Goal: Task Accomplishment & Management: Manage account settings

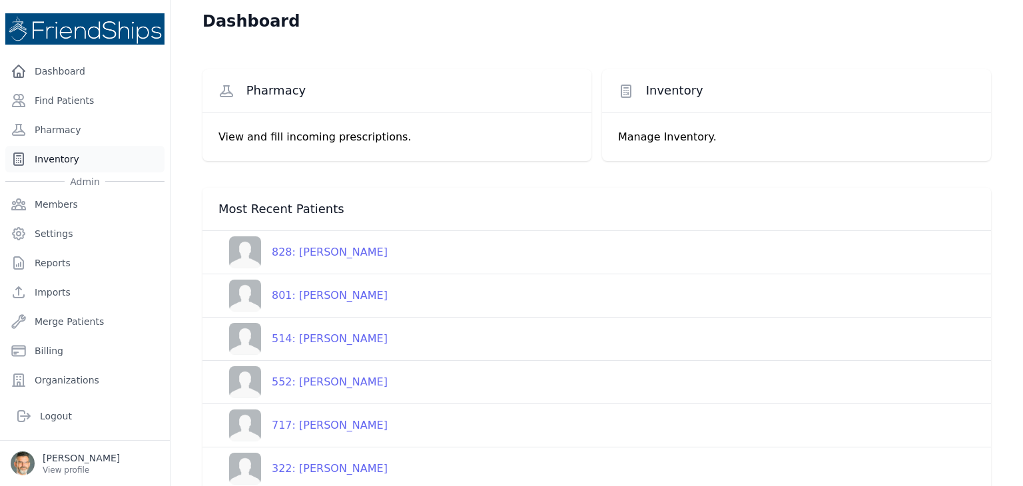
click at [56, 154] on link "Inventory" at bounding box center [84, 159] width 159 height 27
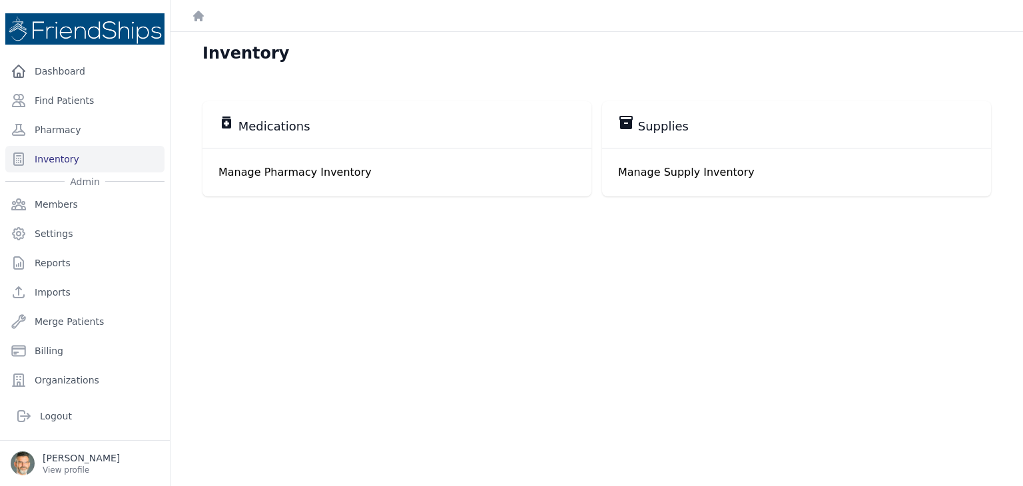
click at [305, 172] on p "Manage Pharmacy Inventory" at bounding box center [396, 172] width 357 height 16
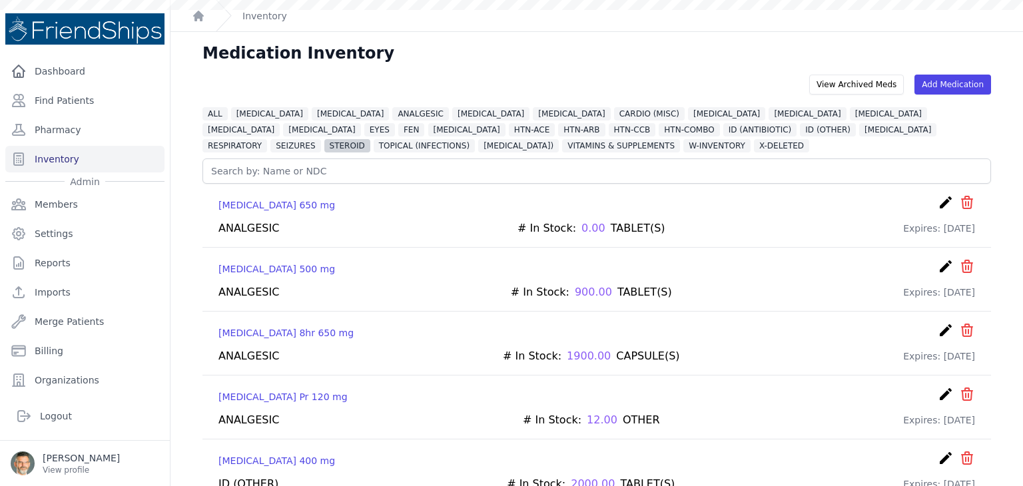
click at [370, 139] on span "STEROID" at bounding box center [347, 145] width 46 height 13
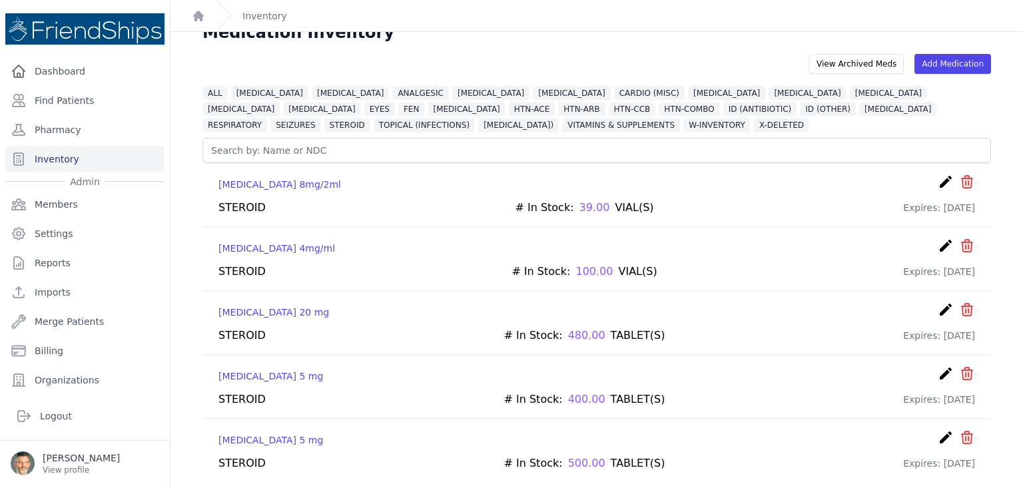
scroll to position [32, 0]
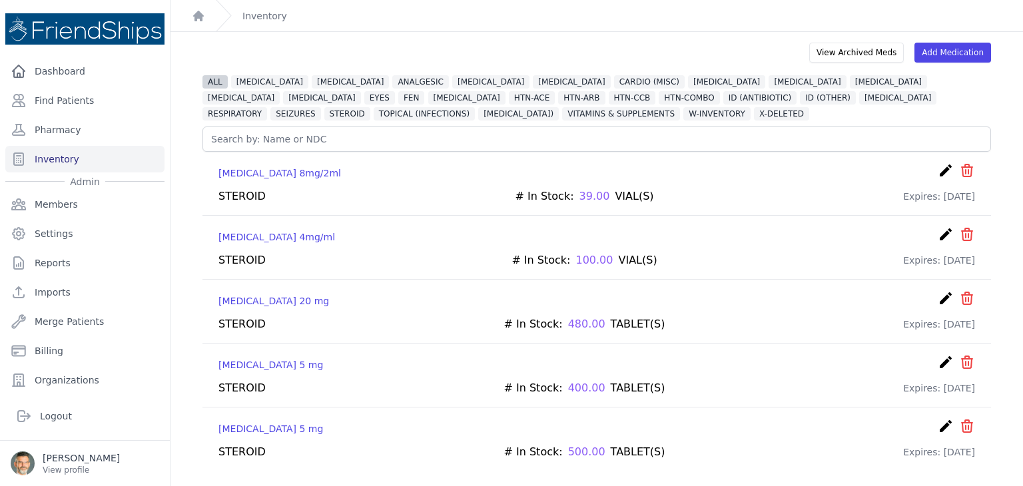
click at [213, 77] on span "ALL" at bounding box center [214, 81] width 25 height 13
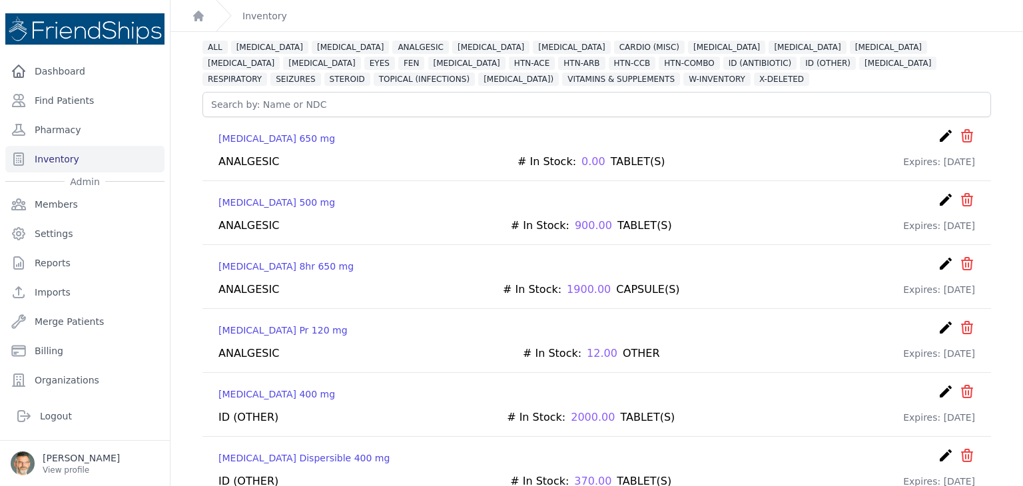
scroll to position [99, 0]
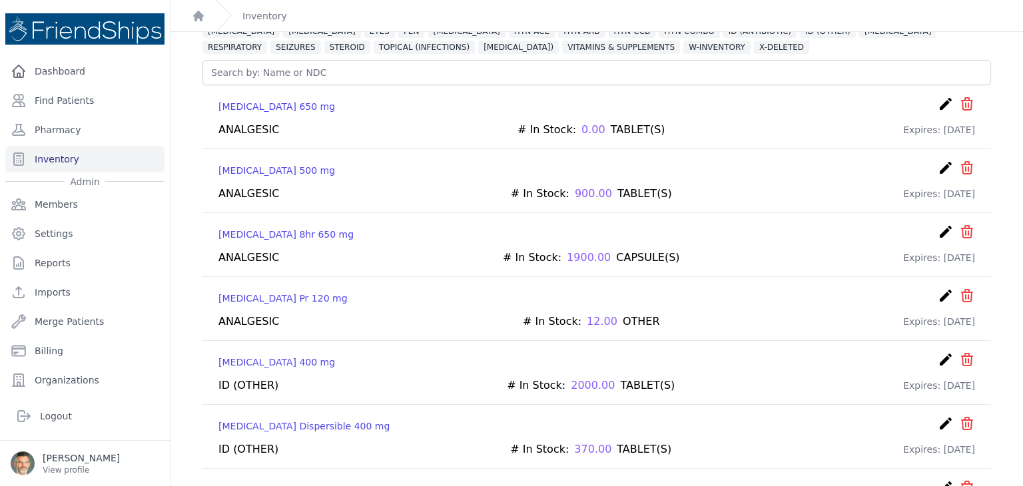
click at [938, 103] on icon "create" at bounding box center [946, 104] width 16 height 16
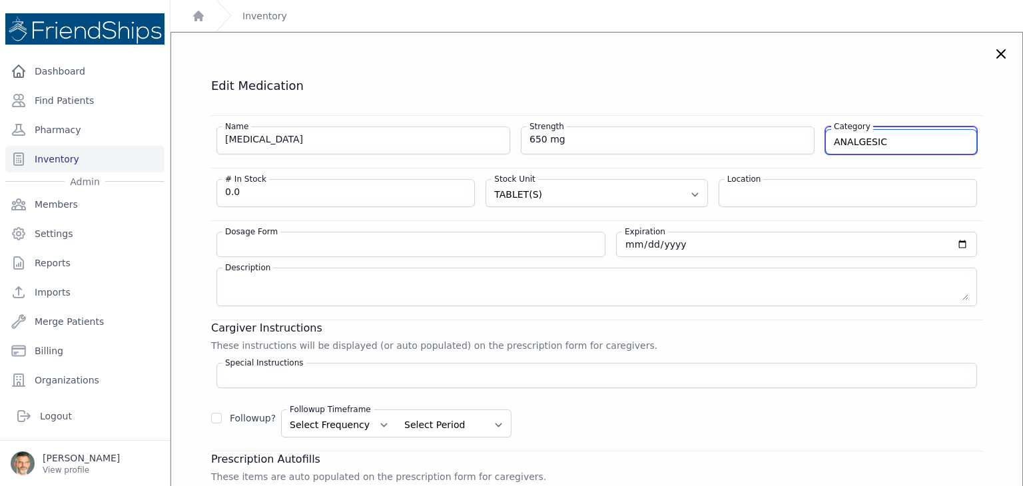
drag, startPoint x: 880, startPoint y: 138, endPoint x: 751, endPoint y: 138, distance: 128.5
click at [751, 138] on div "Name [MEDICAL_DATA] Strength 650 mg Category ANALGESIC [MEDICAL_DATA] VITAMINS …" at bounding box center [596, 135] width 771 height 39
type input "X-DELETED"
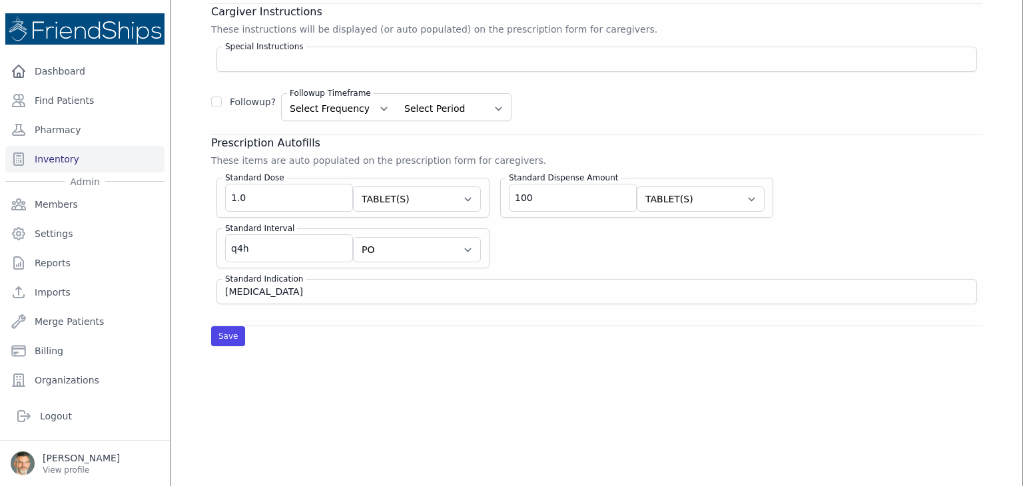
scroll to position [333, 0]
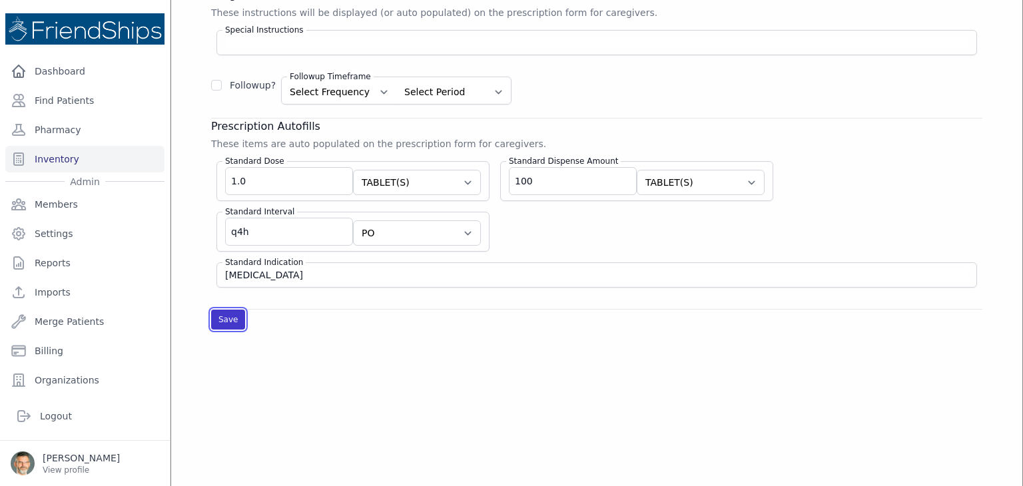
click at [226, 313] on button "Save" at bounding box center [228, 320] width 34 height 20
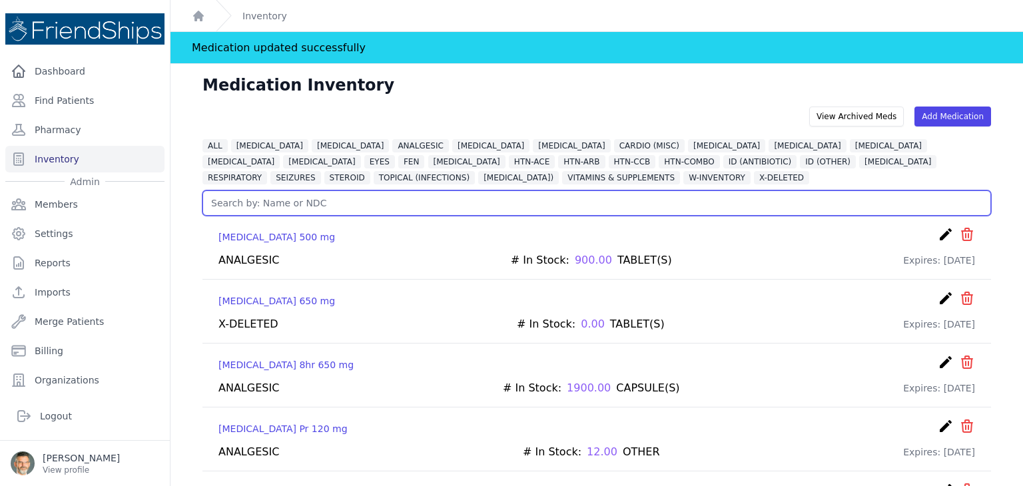
click at [261, 200] on input "text" at bounding box center [596, 202] width 788 height 25
type input "epi"
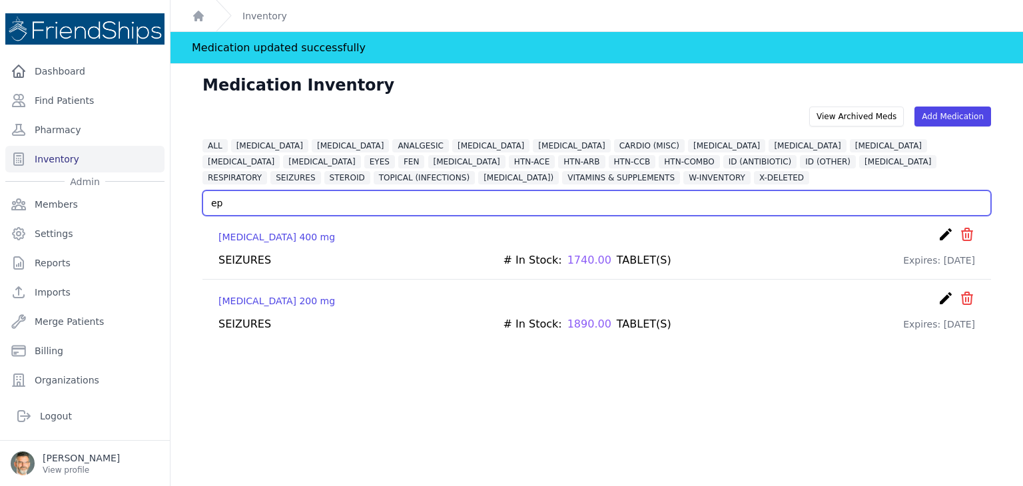
type input "e"
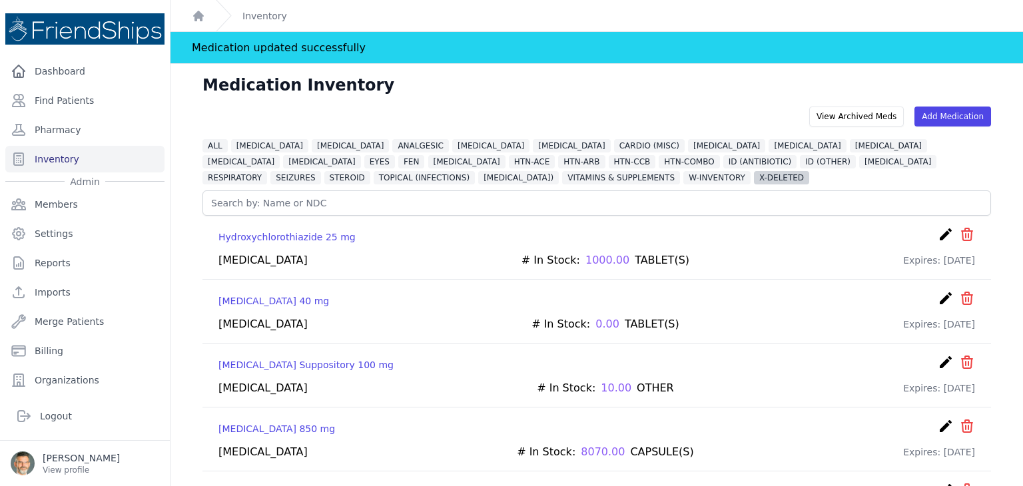
click at [754, 175] on span "X-DELETED" at bounding box center [781, 177] width 55 height 13
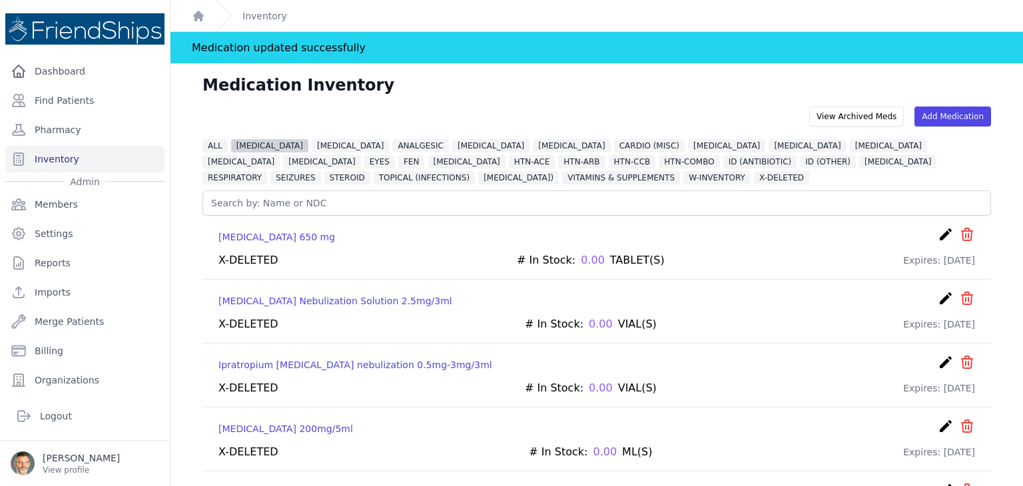
click at [254, 143] on span "[MEDICAL_DATA]" at bounding box center [269, 145] width 77 height 13
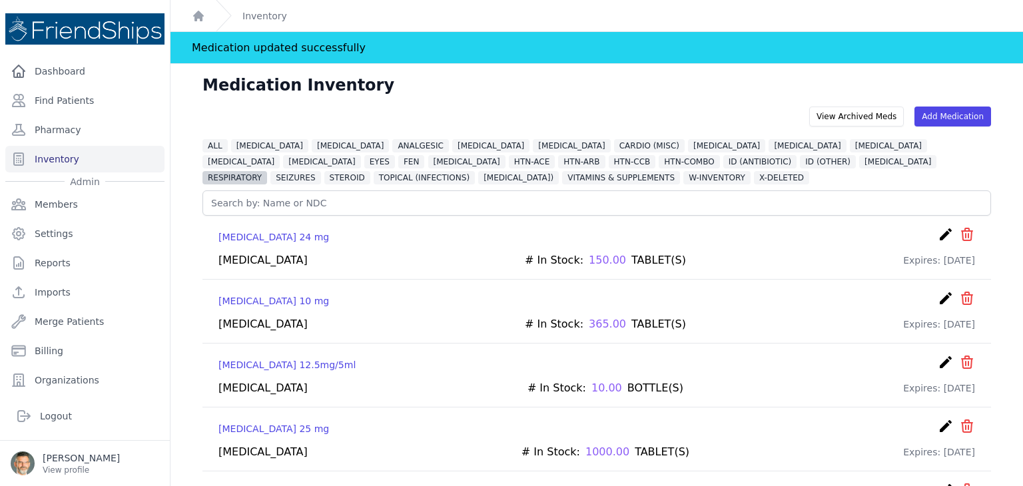
click at [267, 171] on span "RESPIRATORY" at bounding box center [234, 177] width 65 height 13
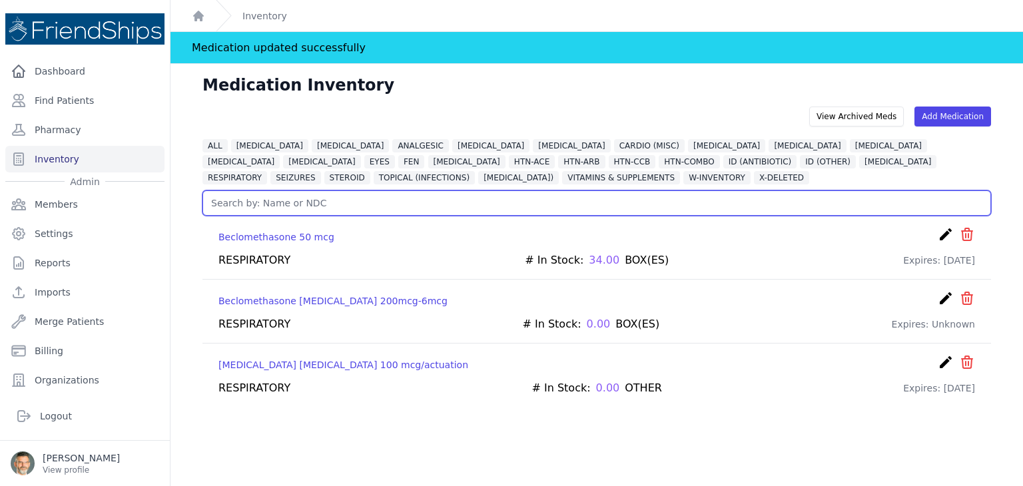
click at [249, 202] on input "text" at bounding box center [596, 202] width 788 height 25
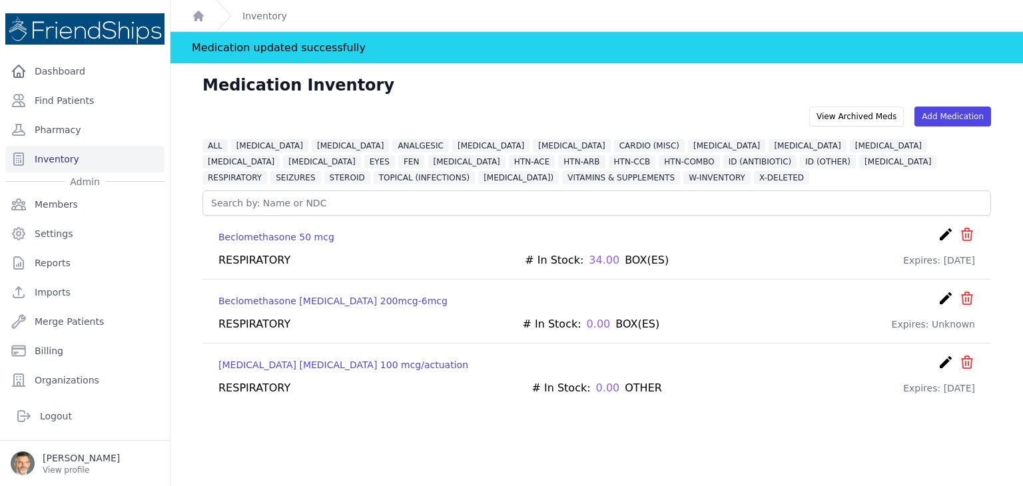
click at [460, 441] on div "Medication Inventory View Archived Meds Add Medication ALL [MEDICAL_DATA] [MEDI…" at bounding box center [596, 307] width 852 height 486
click at [768, 147] on span "[MEDICAL_DATA]" at bounding box center [806, 145] width 77 height 13
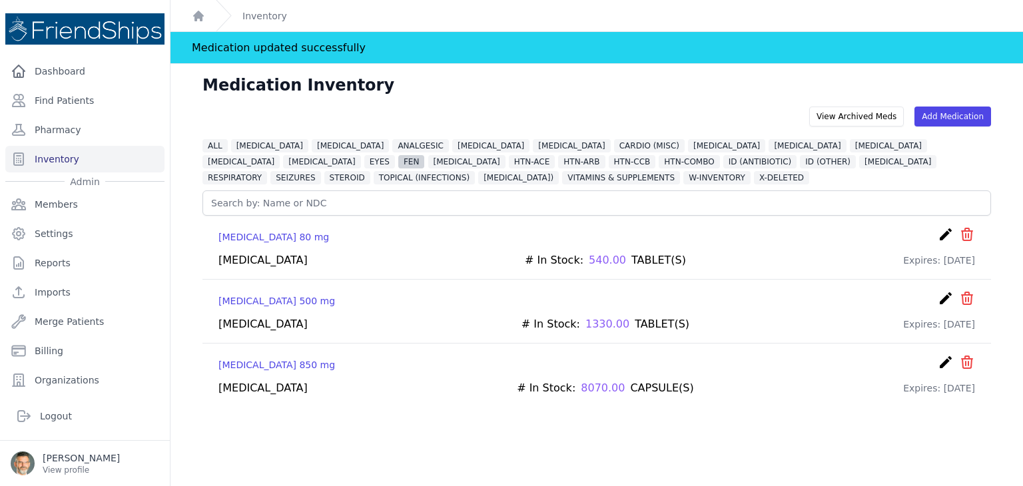
click at [424, 155] on span "FEN" at bounding box center [411, 161] width 26 height 13
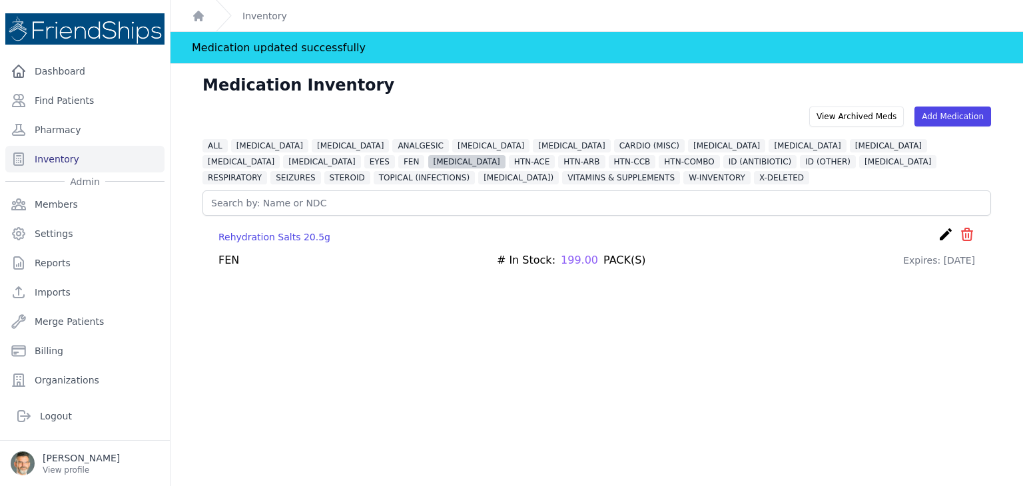
click at [428, 160] on span "[MEDICAL_DATA]" at bounding box center [466, 161] width 77 height 13
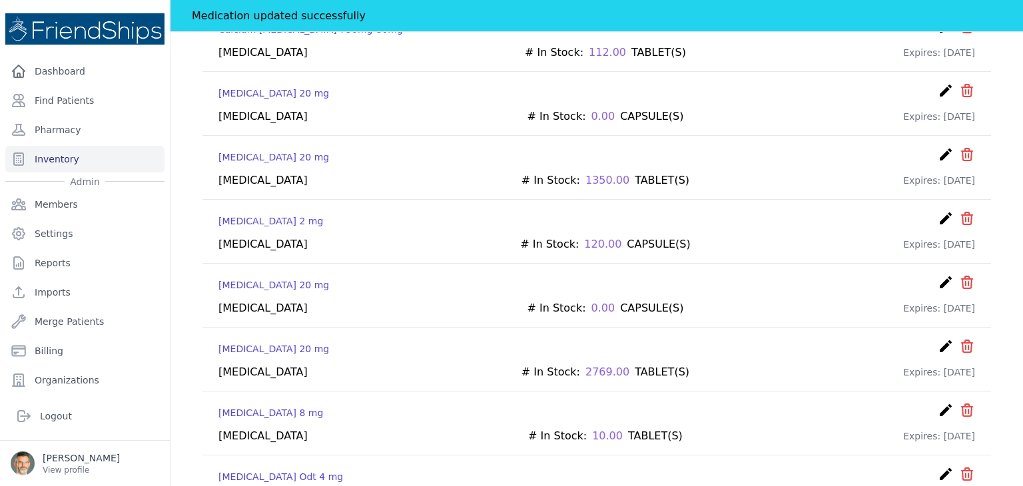
scroll to position [431, 0]
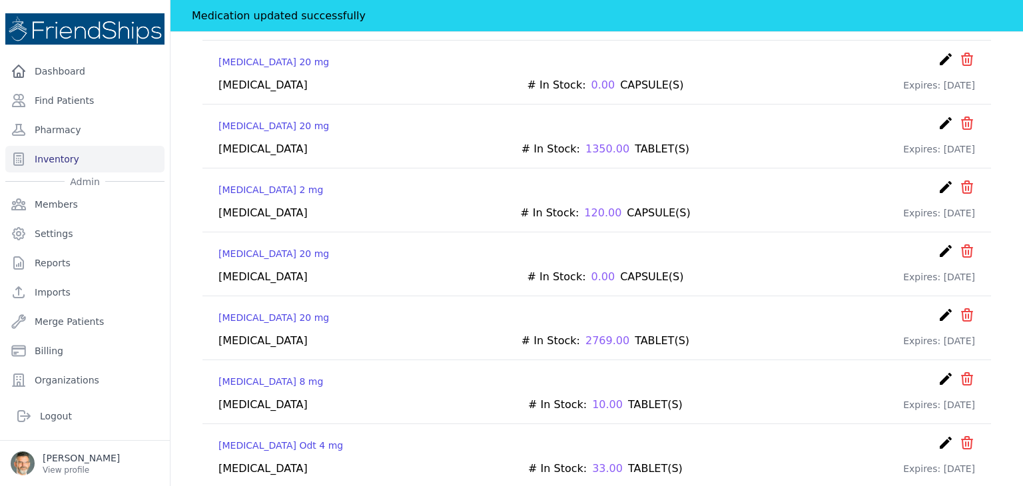
click at [938, 243] on icon "create" at bounding box center [946, 251] width 16 height 16
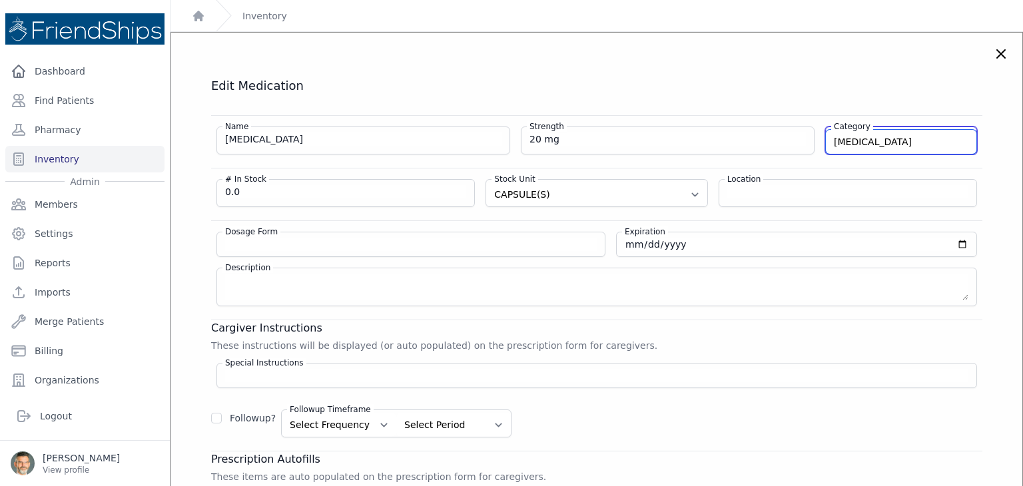
click at [856, 143] on input "[MEDICAL_DATA]" at bounding box center [901, 142] width 150 height 24
drag, startPoint x: 856, startPoint y: 143, endPoint x: 795, endPoint y: 144, distance: 61.3
click at [795, 144] on div "Name [MEDICAL_DATA] Strength 20 mg Category [MEDICAL_DATA] [MEDICAL_DATA] VITAM…" at bounding box center [596, 135] width 771 height 39
type input "X-DELETED"
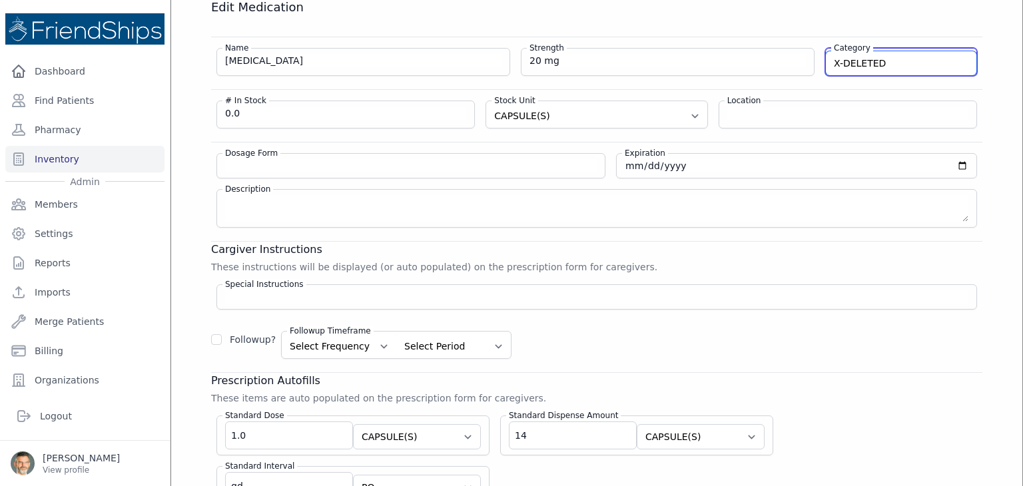
scroll to position [266, 0]
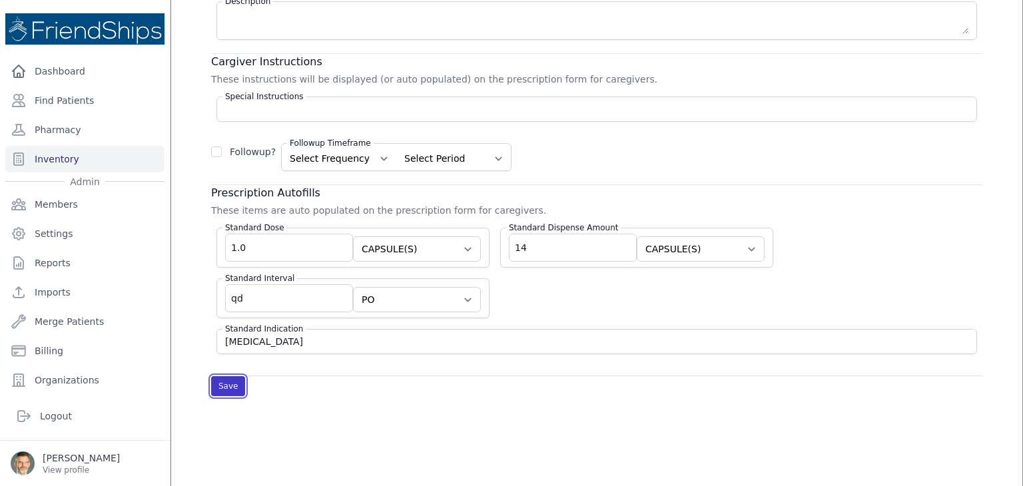
click at [228, 381] on button "Save" at bounding box center [228, 386] width 34 height 20
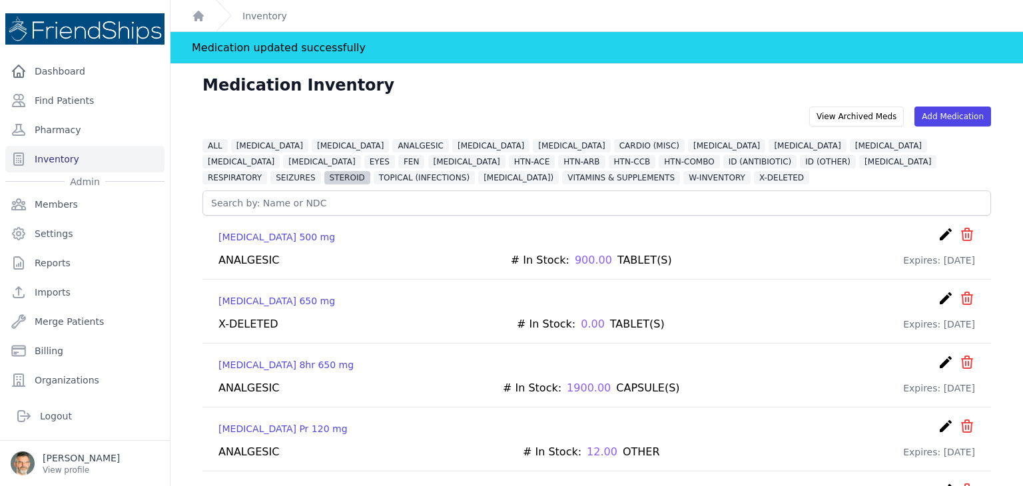
click at [370, 171] on span "STEROID" at bounding box center [347, 177] width 46 height 13
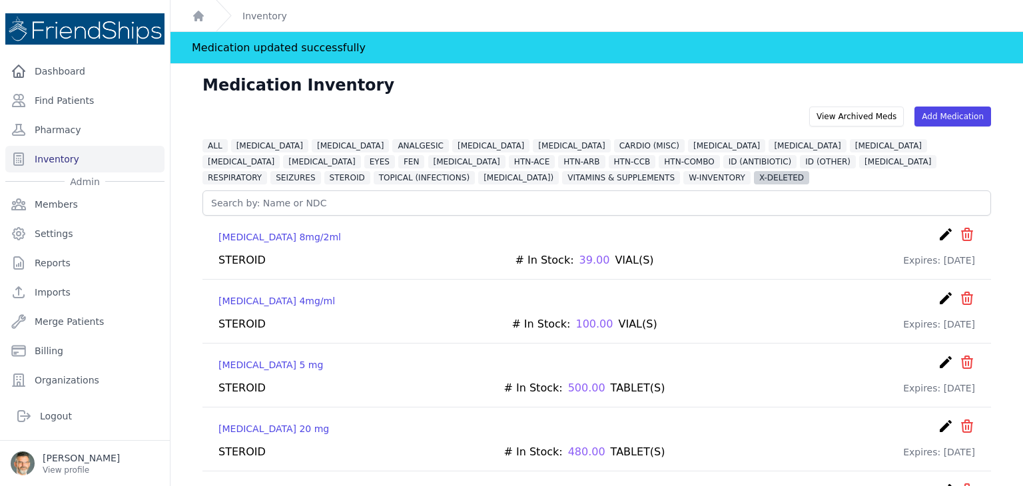
click at [754, 180] on span "X-DELETED" at bounding box center [781, 177] width 55 height 13
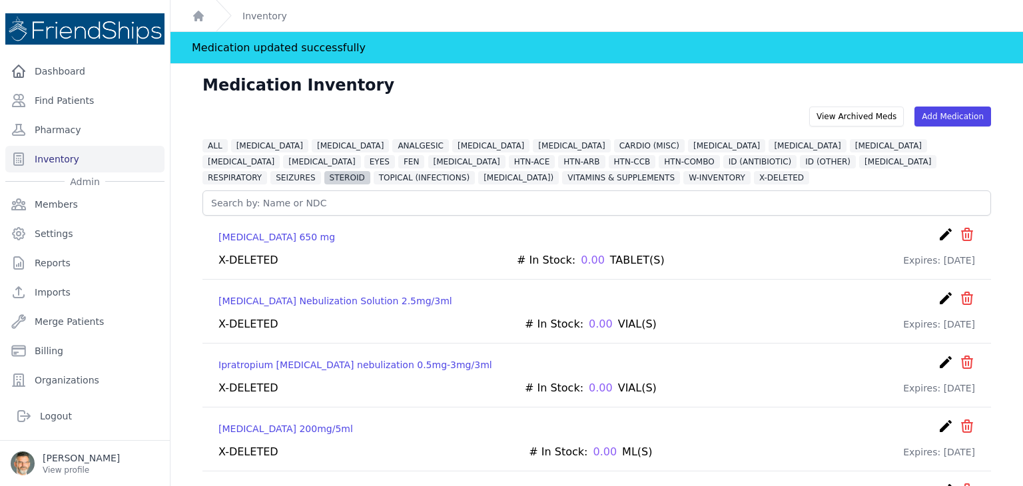
click at [370, 171] on span "STEROID" at bounding box center [347, 177] width 46 height 13
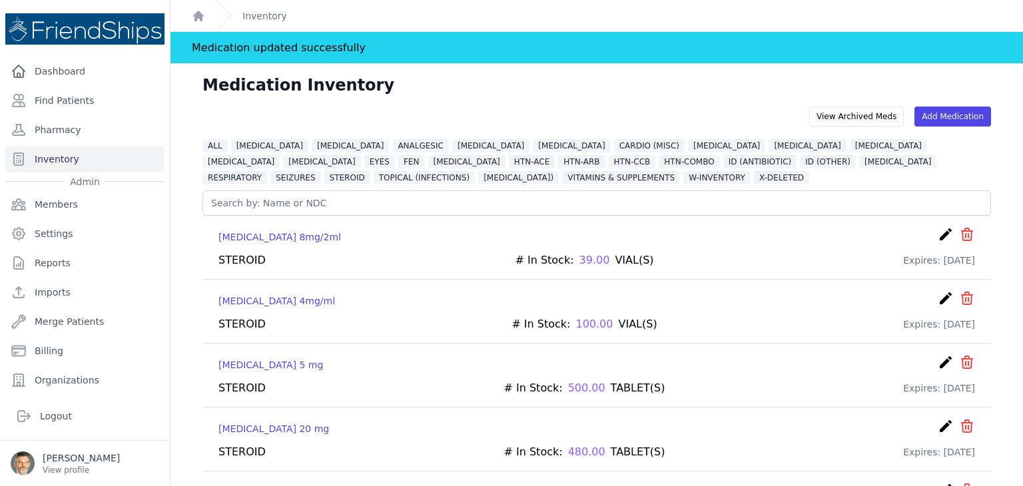
click at [938, 235] on icon "create" at bounding box center [946, 234] width 16 height 16
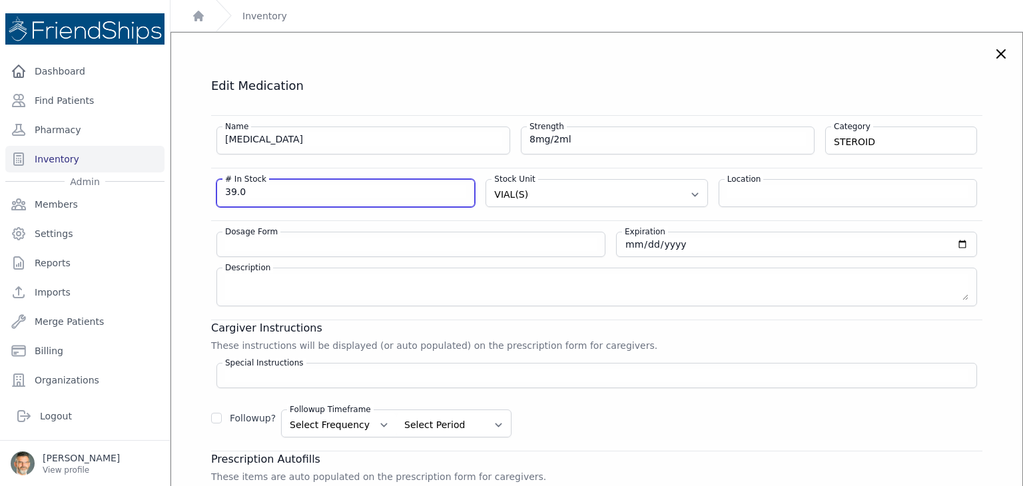
drag, startPoint x: 226, startPoint y: 188, endPoint x: 125, endPoint y: 184, distance: 102.0
click at [136, 186] on div "Close sidebar Dashboard Find Patients Pharmacy Inventory Admin Members Settings" at bounding box center [511, 243] width 1023 height 486
type input "0"
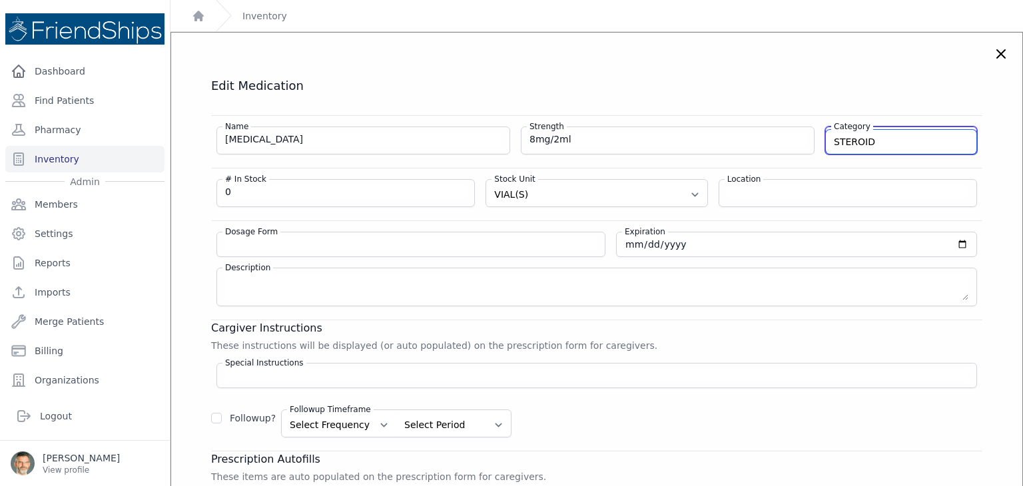
click at [877, 147] on input "STEROID" at bounding box center [901, 142] width 150 height 24
drag, startPoint x: 860, startPoint y: 137, endPoint x: 773, endPoint y: 131, distance: 86.8
click at [775, 132] on div "Name [MEDICAL_DATA] Strength 8mg/2ml Category STEROID [MEDICAL_DATA] VITAMINS &…" at bounding box center [596, 135] width 771 height 39
type input "X-DELETED"
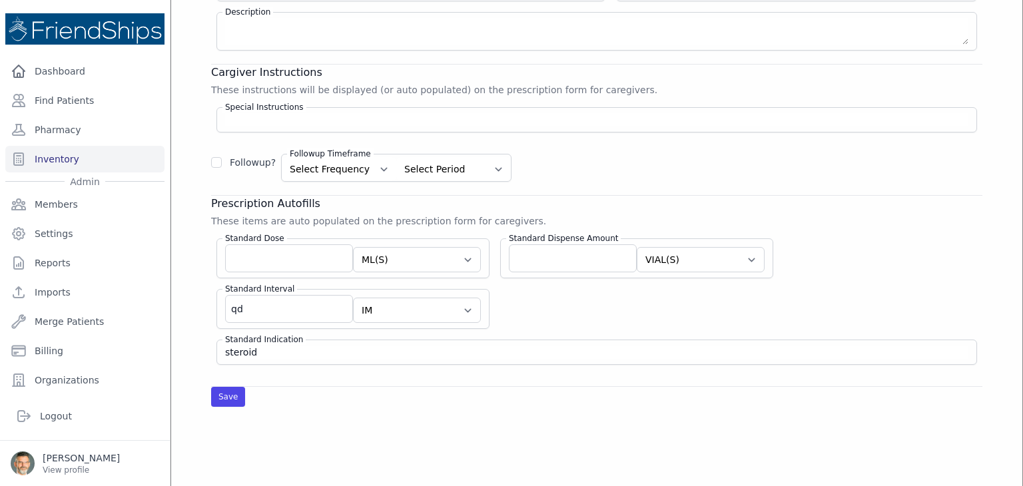
scroll to position [266, 0]
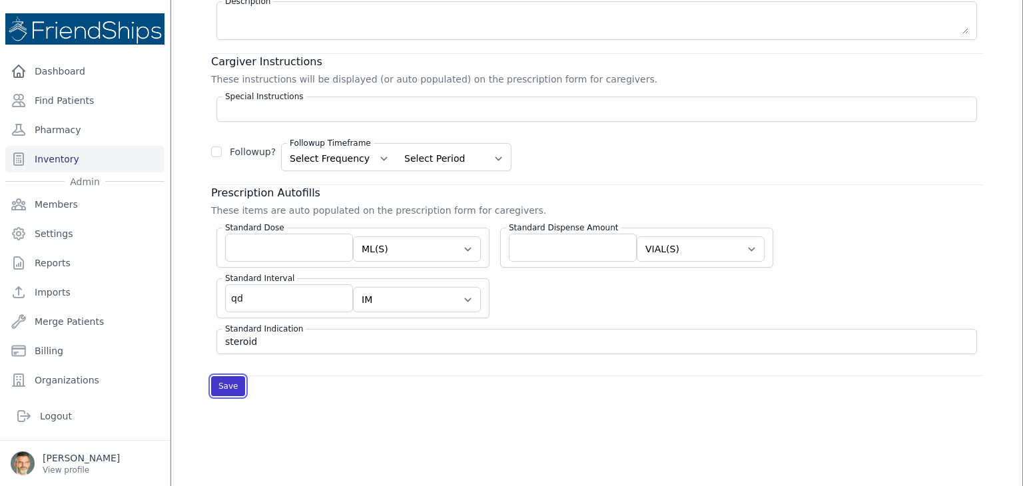
click at [225, 382] on button "Save" at bounding box center [228, 386] width 34 height 20
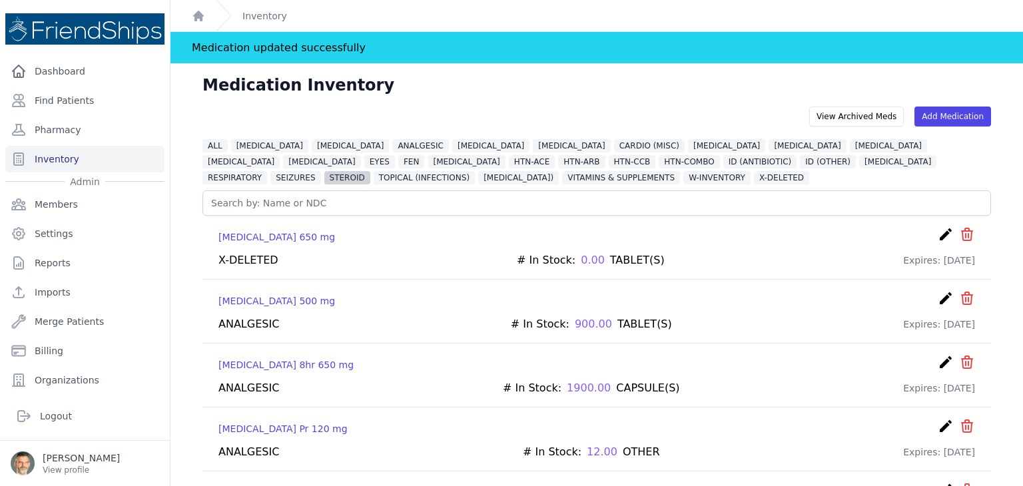
click at [370, 171] on span "STEROID" at bounding box center [347, 177] width 46 height 13
click at [938, 232] on icon "create" at bounding box center [946, 234] width 16 height 16
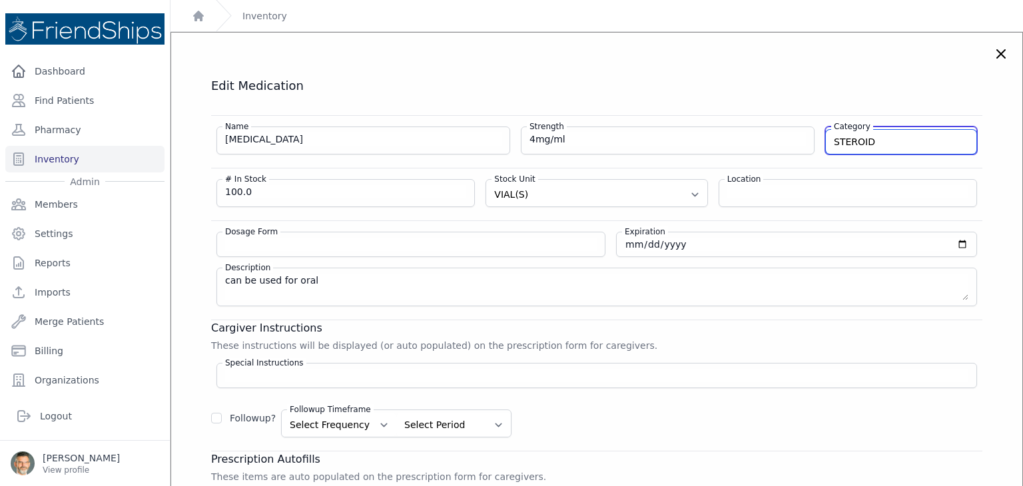
click at [871, 142] on input "STEROID" at bounding box center [901, 142] width 150 height 24
drag, startPoint x: 870, startPoint y: 142, endPoint x: 744, endPoint y: 142, distance: 125.8
click at [745, 142] on div "Name [MEDICAL_DATA] Strength 4mg/ml Category STEROID [MEDICAL_DATA] VITAMINS & …" at bounding box center [596, 135] width 771 height 39
type input "X-DELETED"
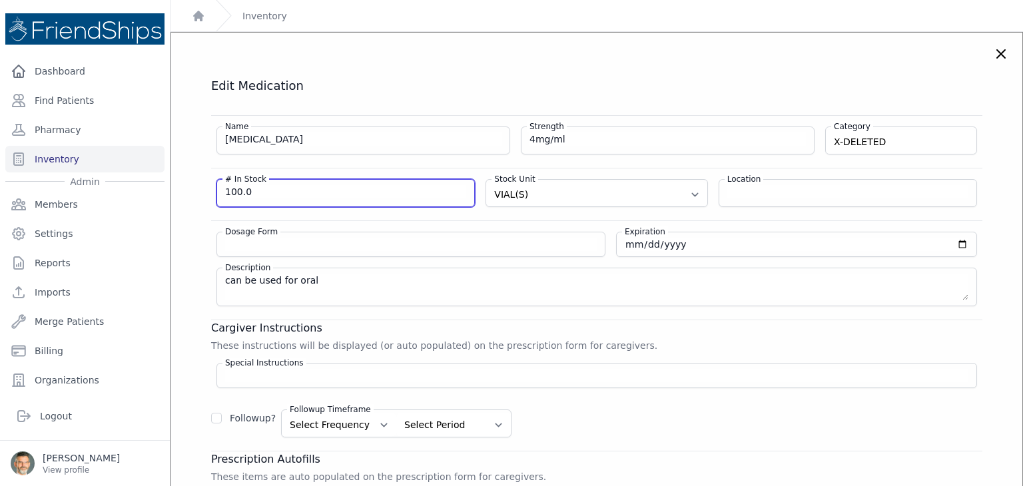
drag, startPoint x: 251, startPoint y: 187, endPoint x: 178, endPoint y: 190, distance: 72.6
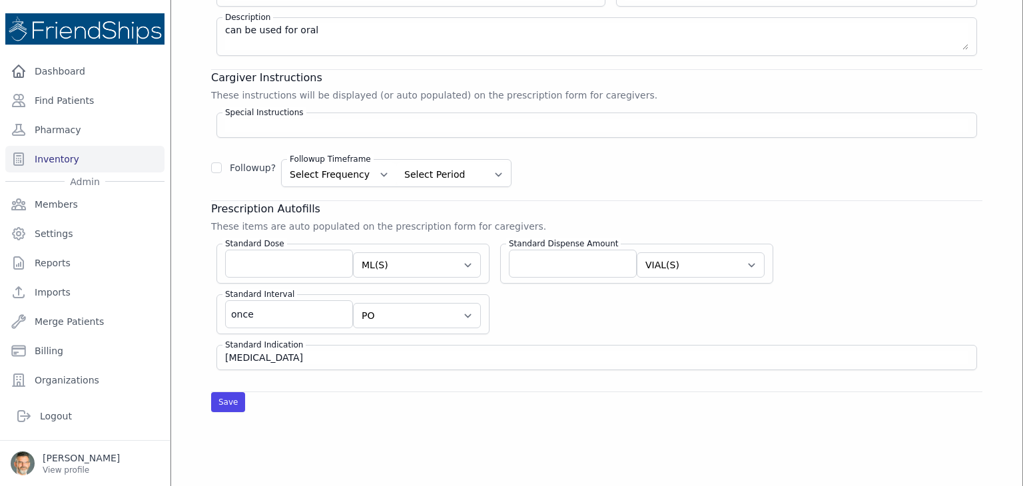
scroll to position [266, 0]
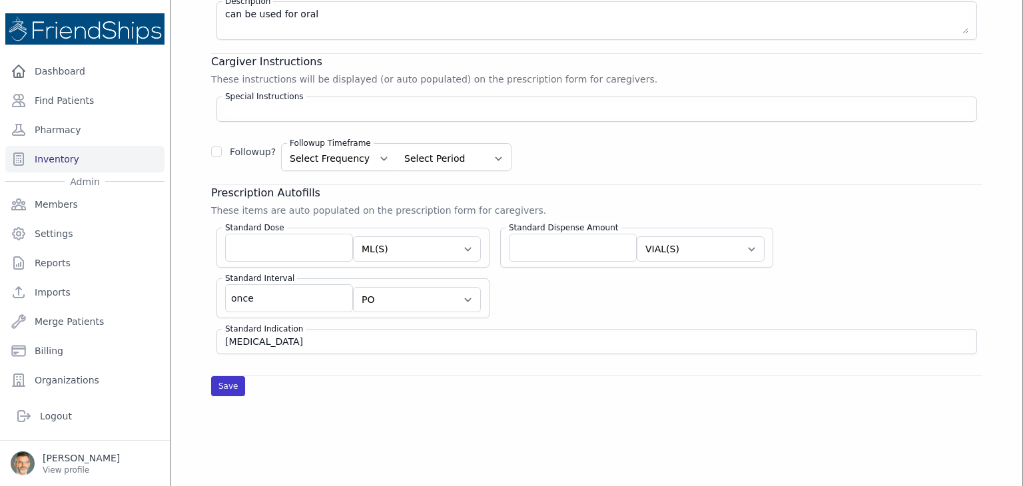
type input "0"
click at [229, 376] on button "Save" at bounding box center [228, 386] width 34 height 20
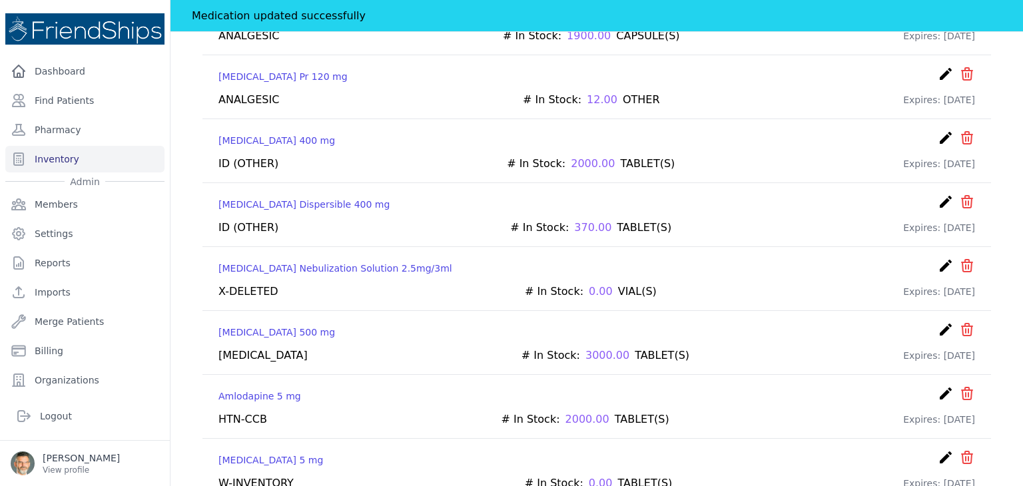
scroll to position [333, 0]
